Goal: Transaction & Acquisition: Purchase product/service

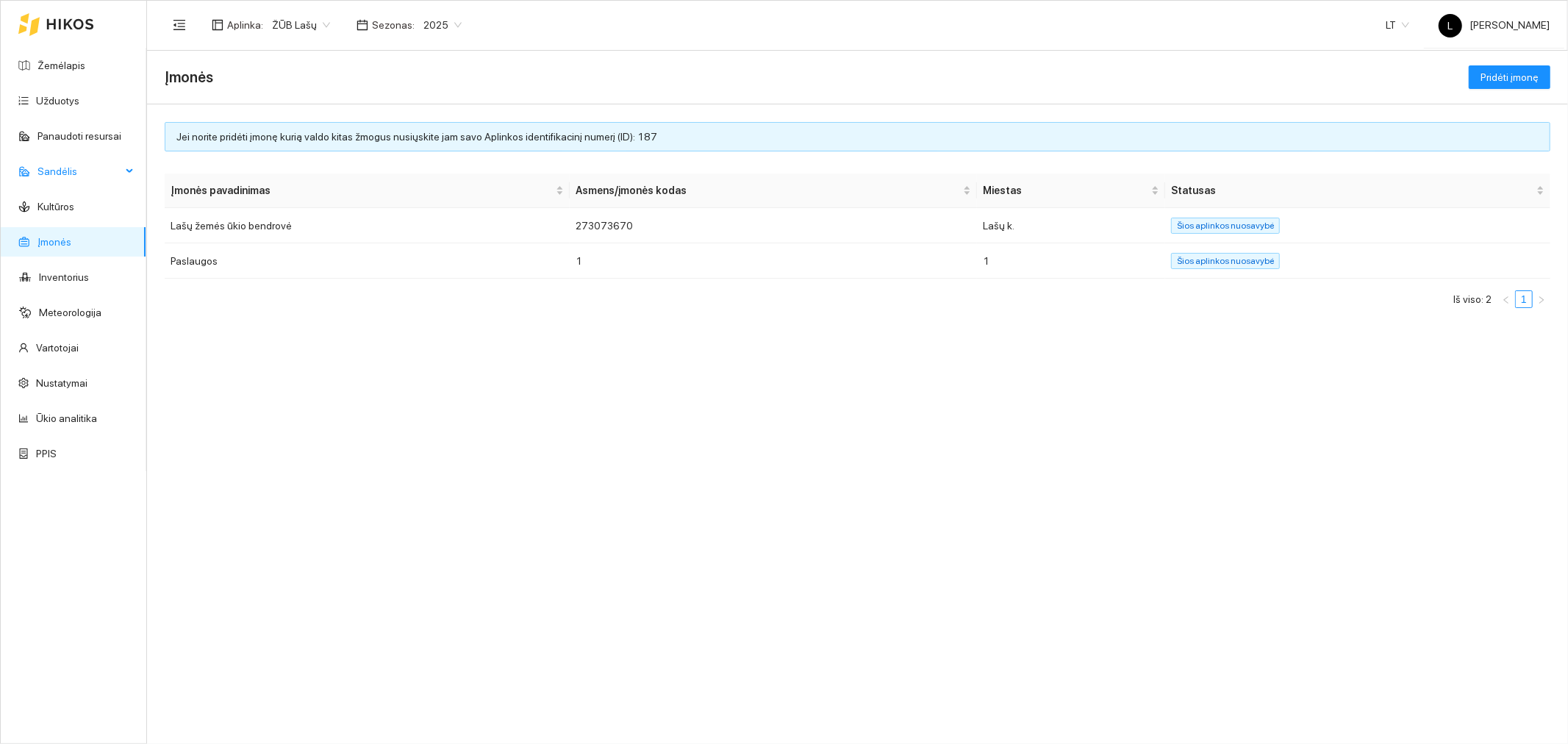
click at [61, 165] on span "Sandėlis" at bounding box center [79, 171] width 84 height 29
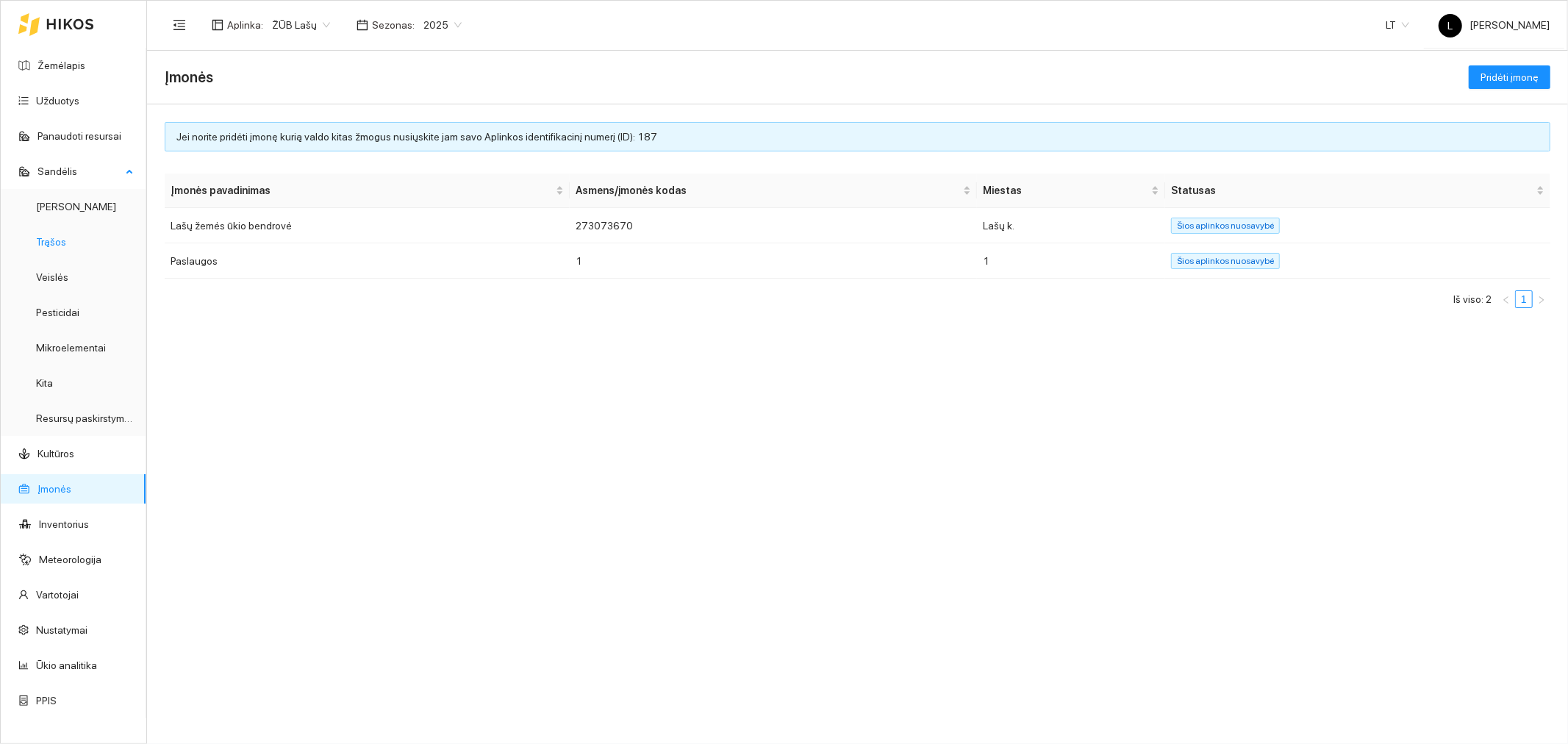
click at [66, 247] on link "Trąšos" at bounding box center [51, 242] width 30 height 12
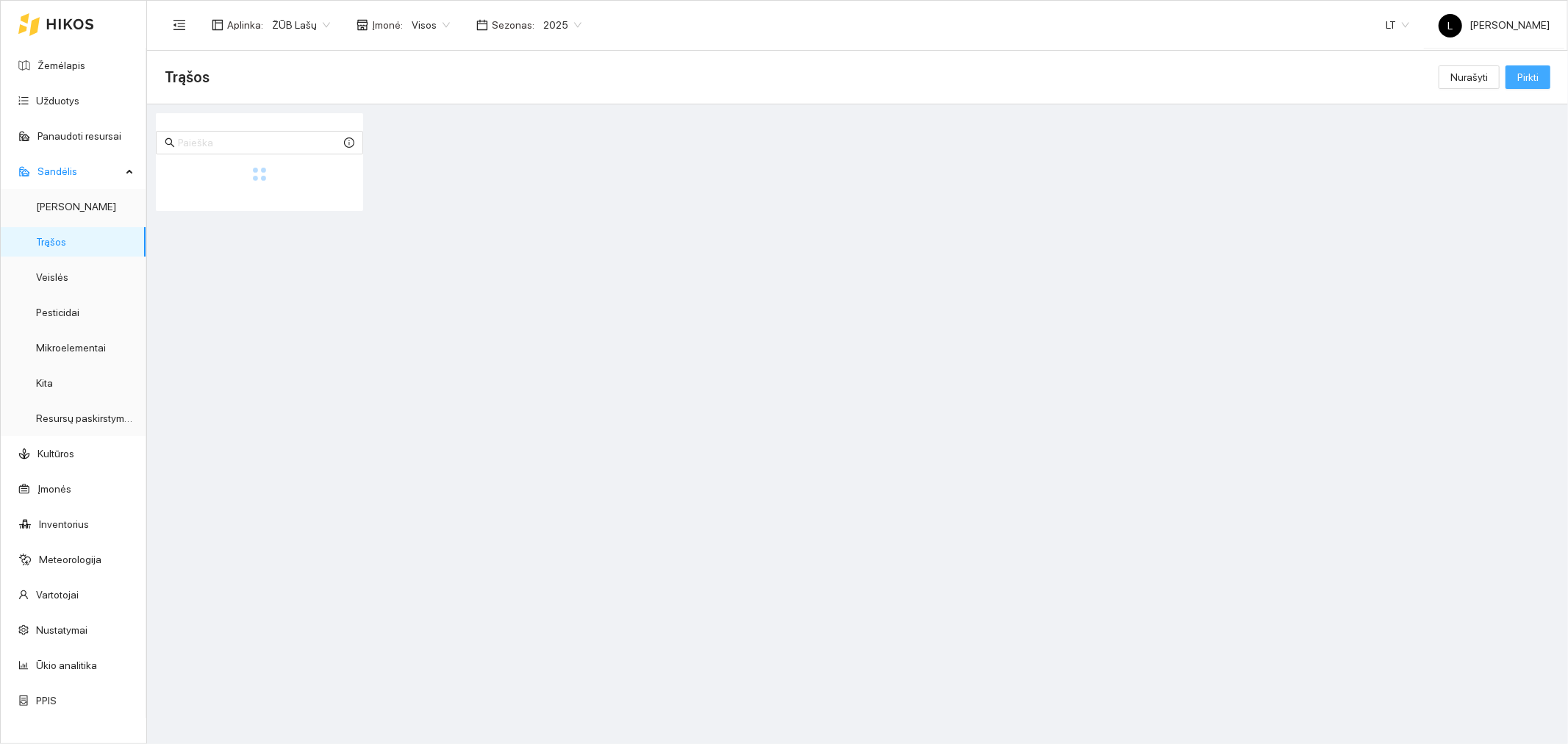
click at [1520, 81] on span "Pirkti" at bounding box center [1528, 77] width 21 height 16
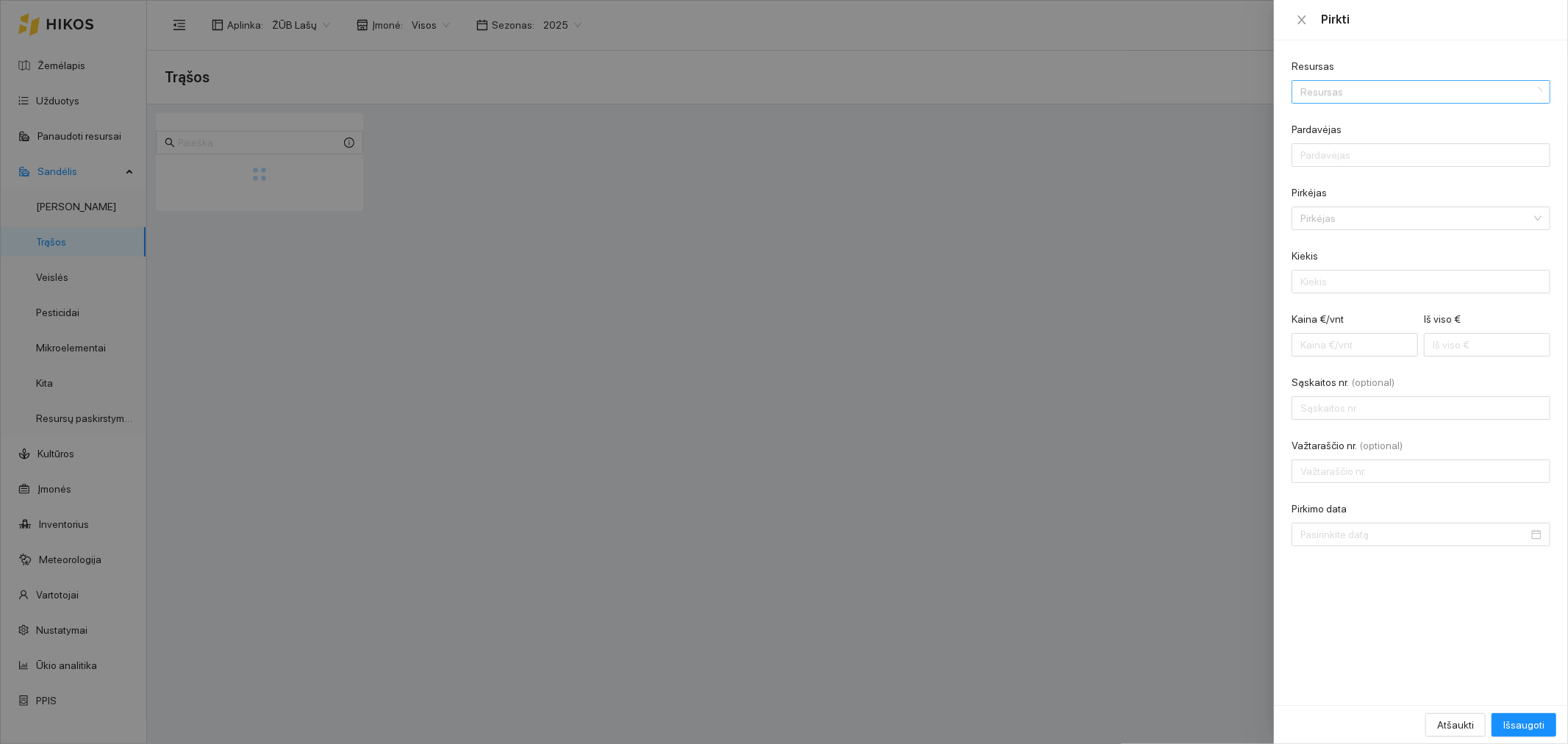
click at [1313, 93] on input "Resursas" at bounding box center [1415, 91] width 231 height 22
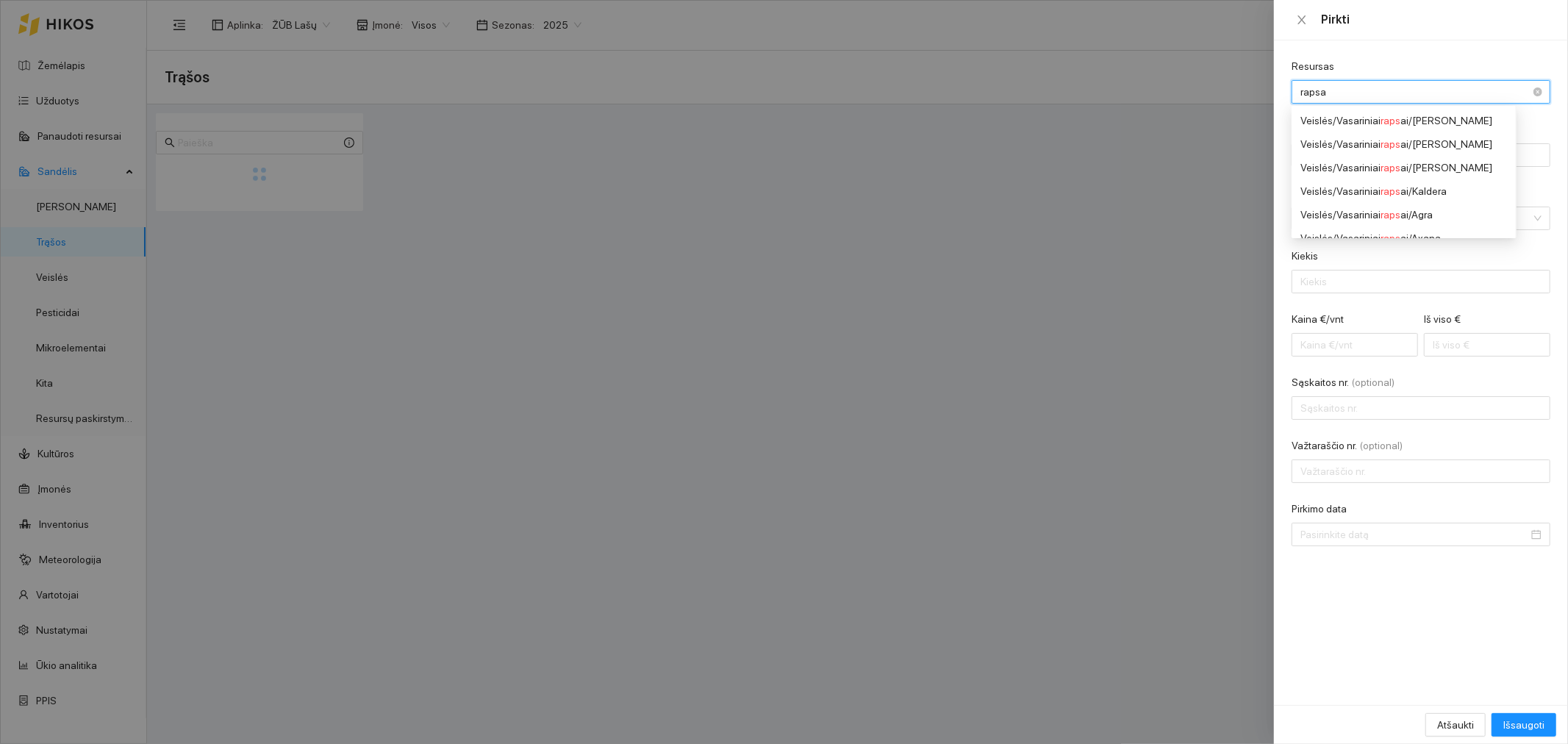
type input "rapsan"
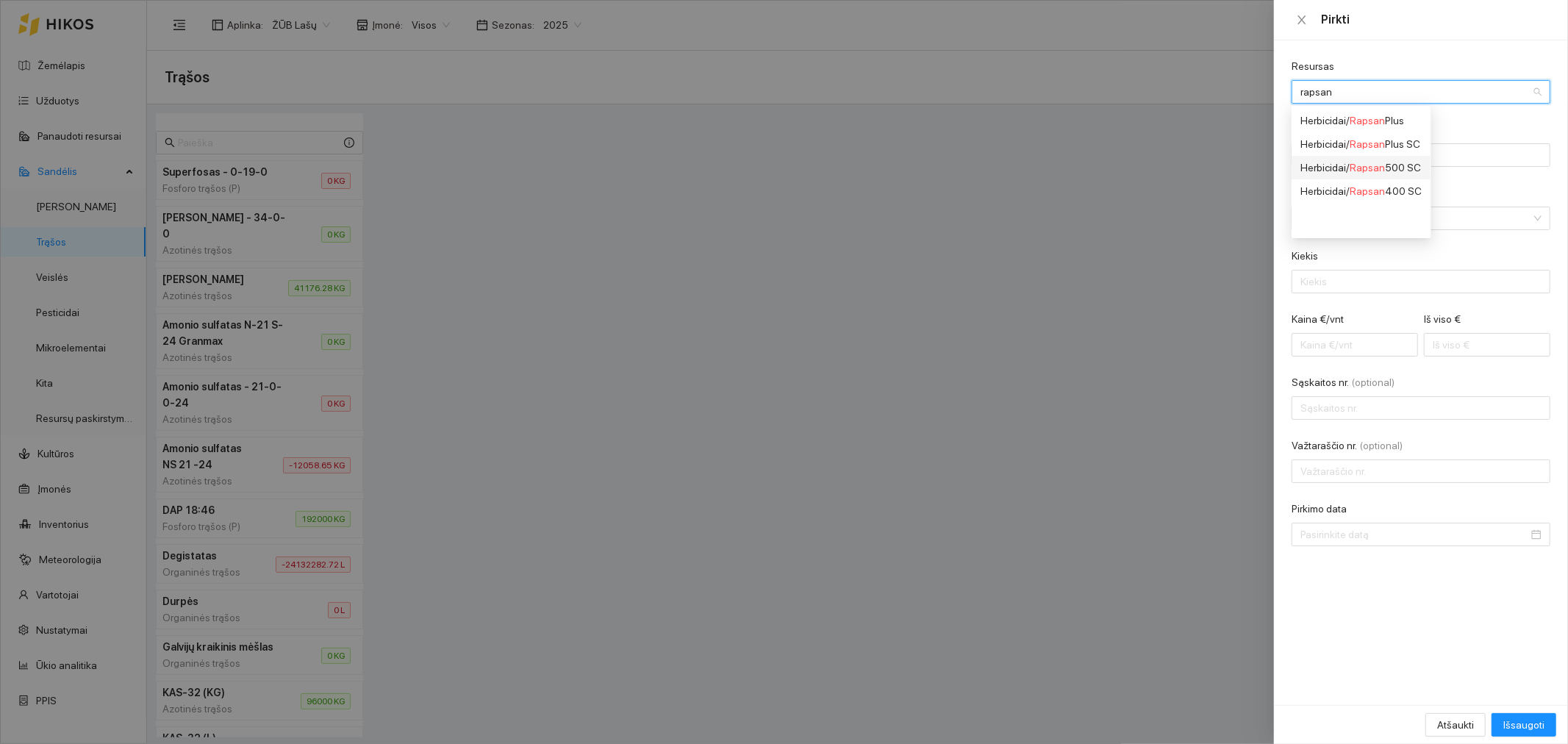
click at [1339, 167] on div "Herbicidai / Rapsan 500 SC" at bounding box center [1361, 167] width 121 height 16
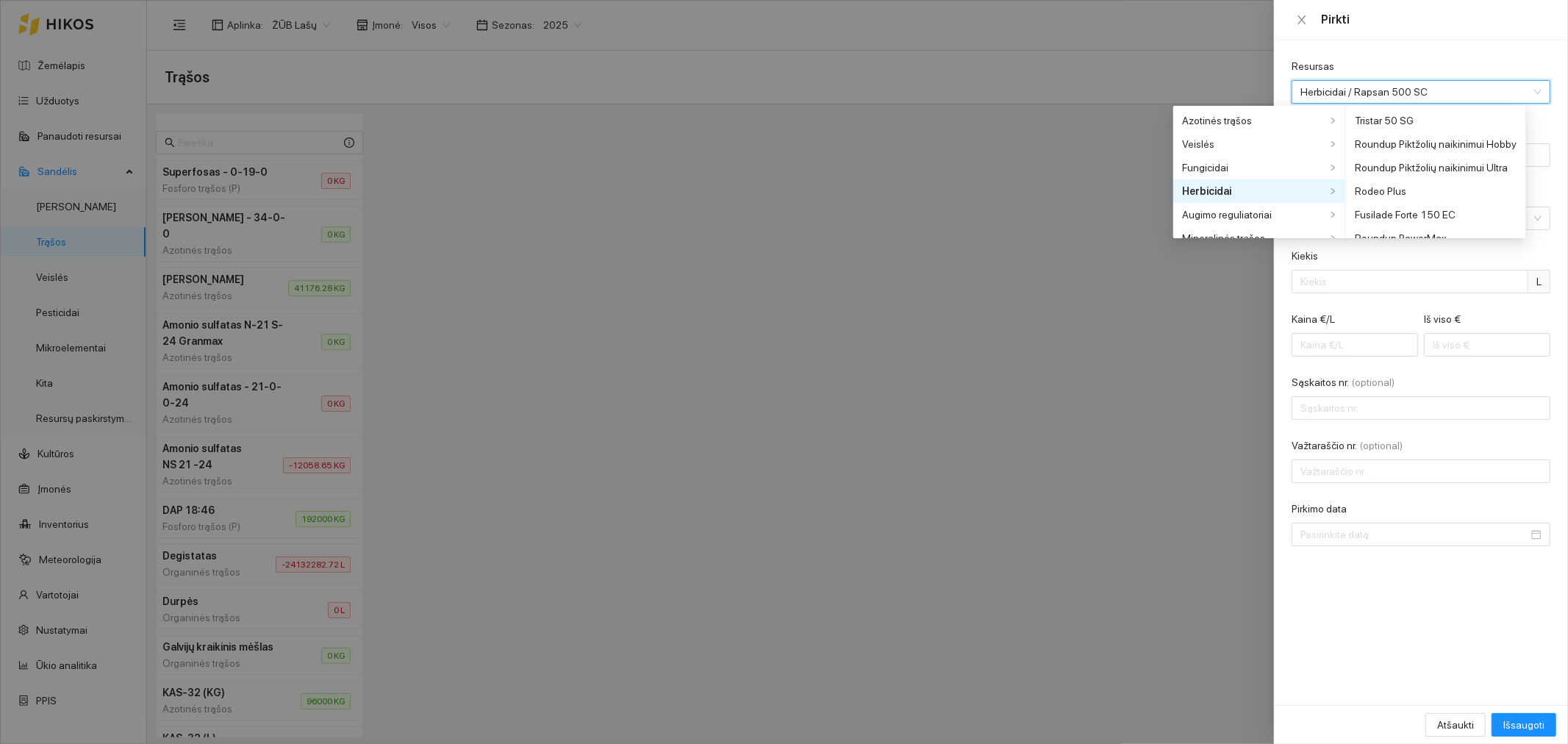
scroll to position [5397, 0]
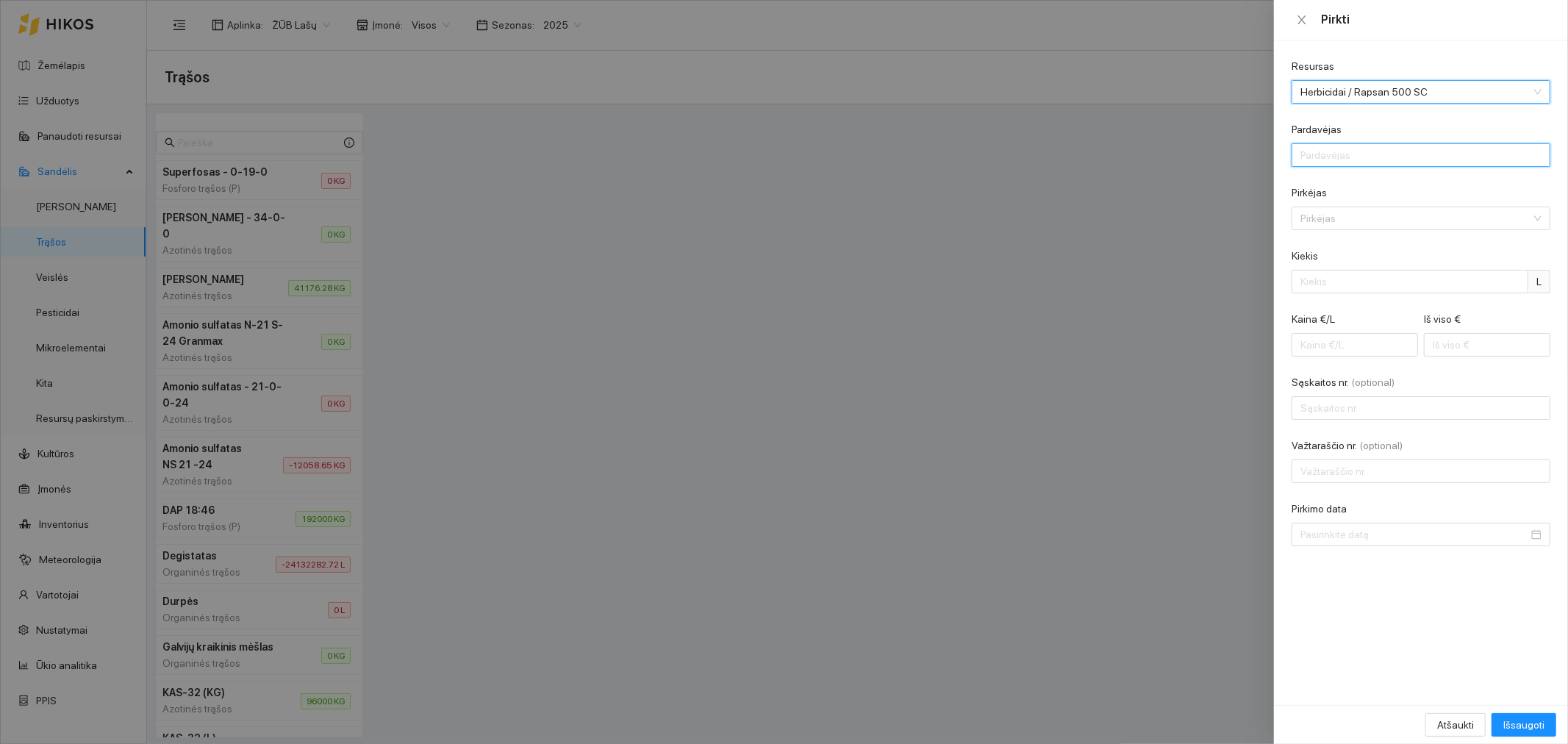
click at [1346, 154] on input "Pardavėjas" at bounding box center [1421, 155] width 259 height 24
type input "Žvalguva UAB"
click at [1354, 222] on input "Pirkėjas" at bounding box center [1415, 218] width 231 height 22
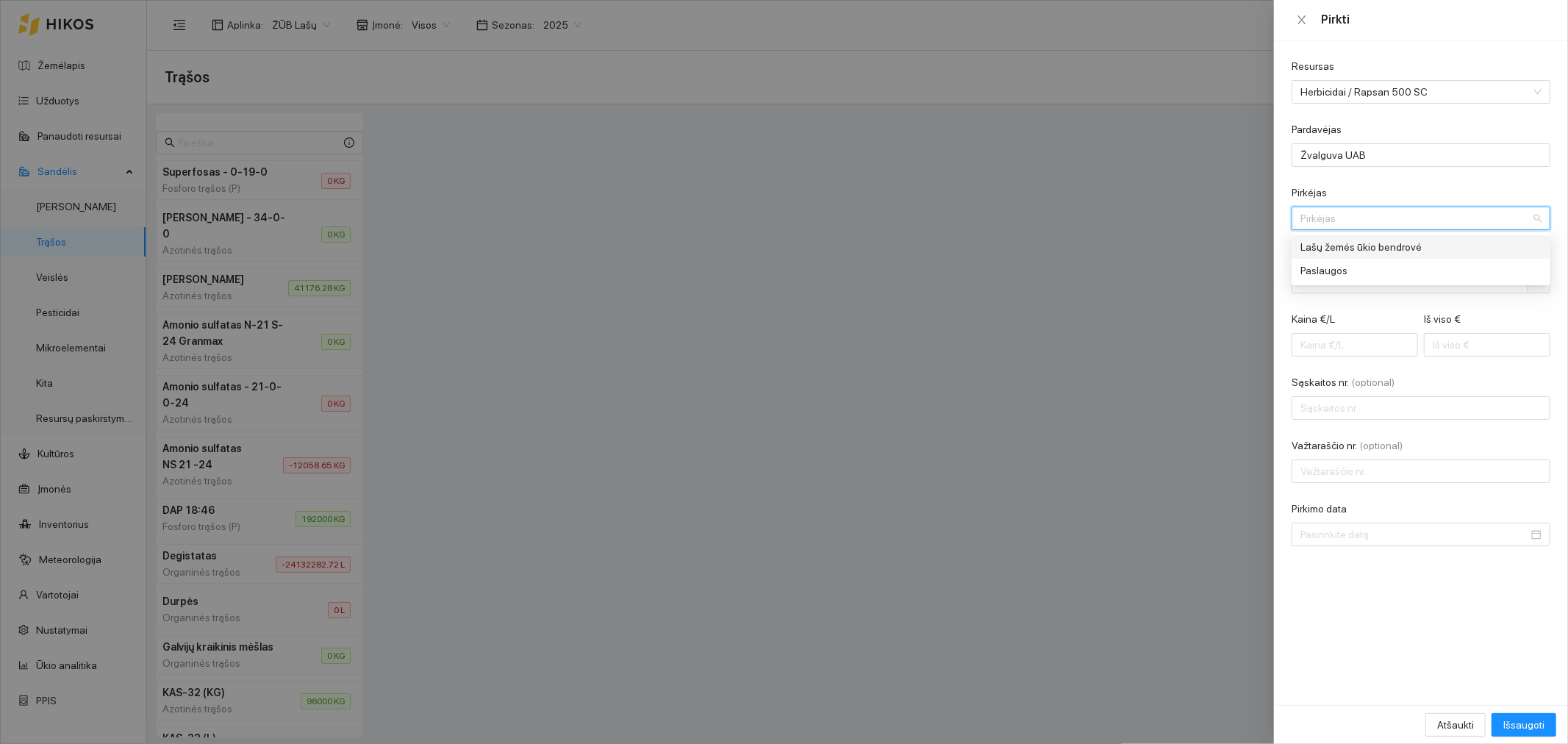
click at [1349, 245] on div "Lašų žemės ūkio bendrovė" at bounding box center [1410, 246] width 220 height 16
click at [1348, 266] on div "Kiekis" at bounding box center [1421, 258] width 259 height 22
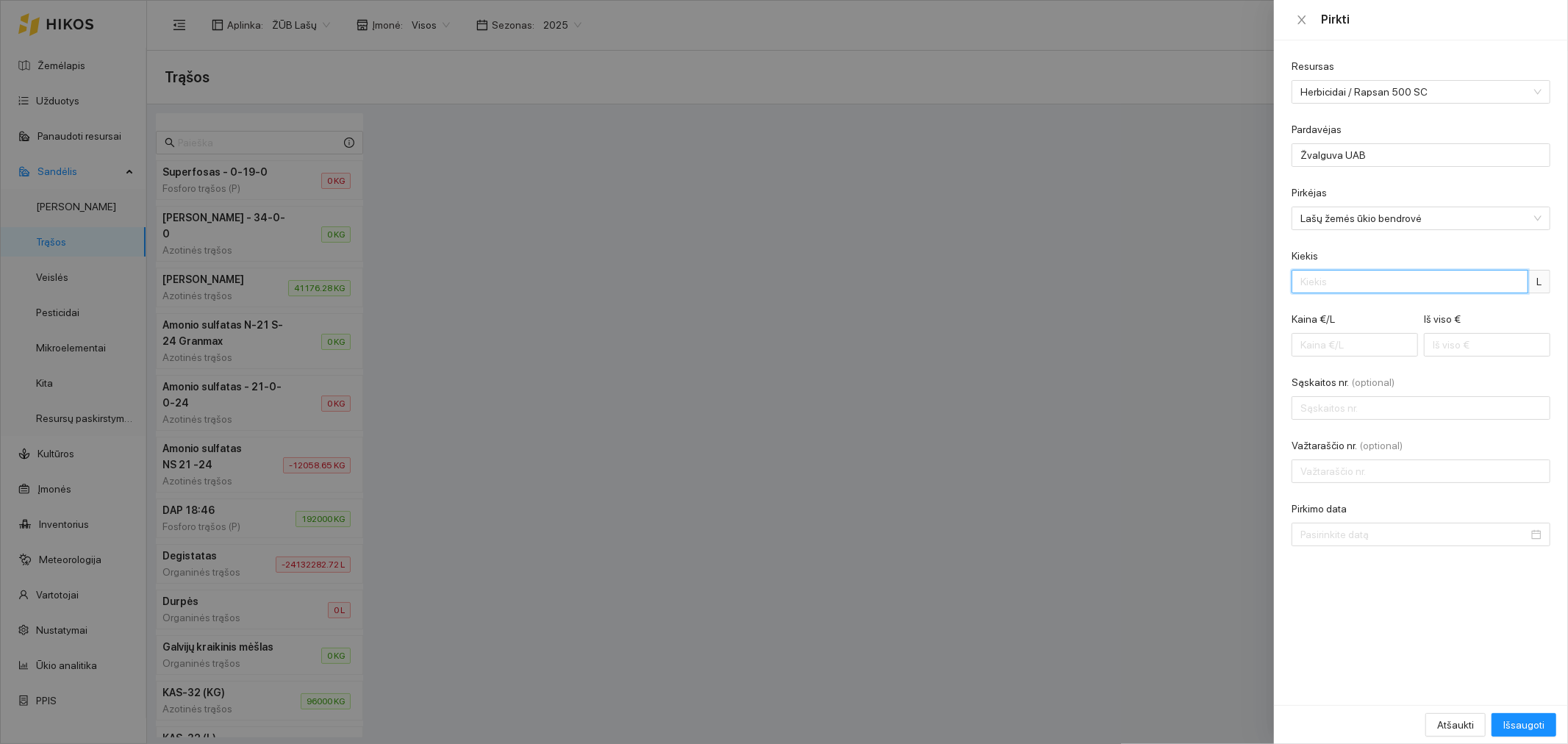
click at [1348, 274] on input "Kiekis" at bounding box center [1410, 281] width 237 height 24
type input "160"
click at [1354, 348] on input "Kaina €/L" at bounding box center [1355, 344] width 127 height 24
